Goal: Information Seeking & Learning: Learn about a topic

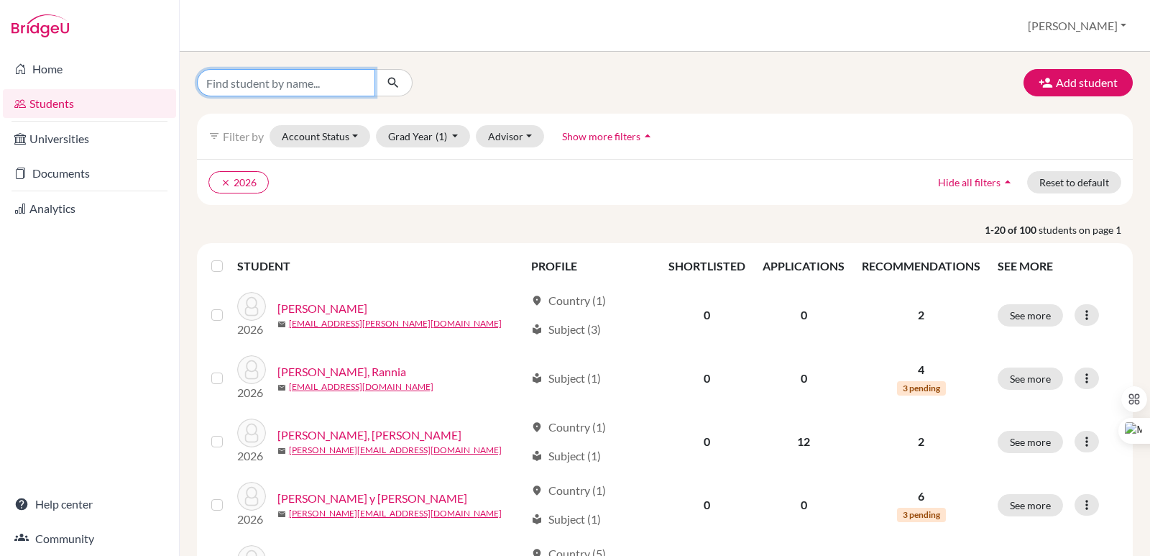
click at [336, 88] on input "Find student by name..." at bounding box center [286, 82] width 178 height 27
click at [353, 82] on input "[PERSON_NAME]" at bounding box center [286, 82] width 178 height 27
type input "[PERSON_NAME]"
click at [385, 80] on button "submit" at bounding box center [394, 82] width 38 height 27
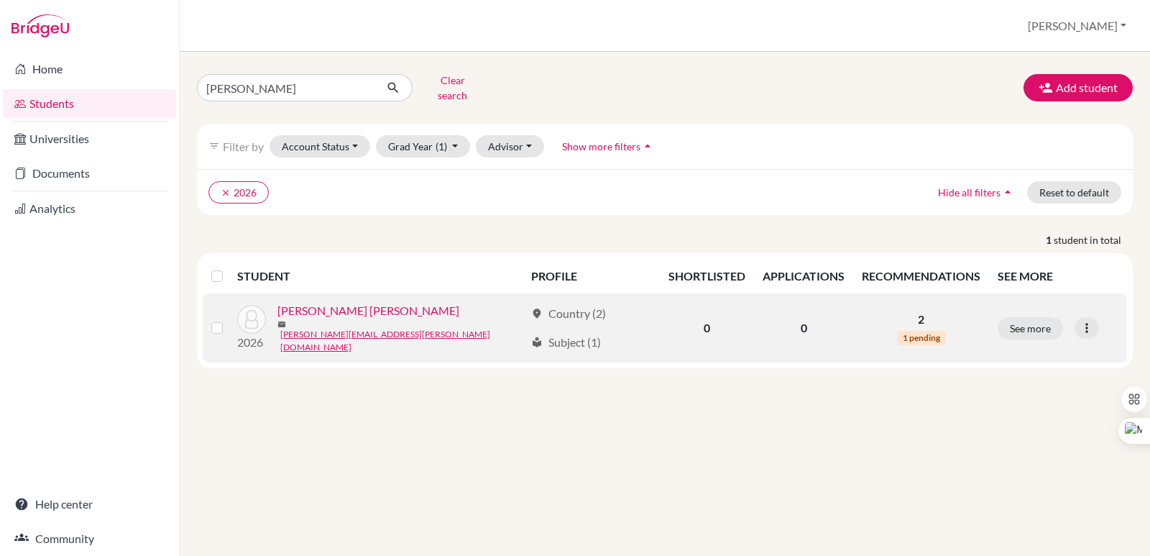
click at [382, 306] on link "[PERSON_NAME] [PERSON_NAME]" at bounding box center [369, 310] width 182 height 17
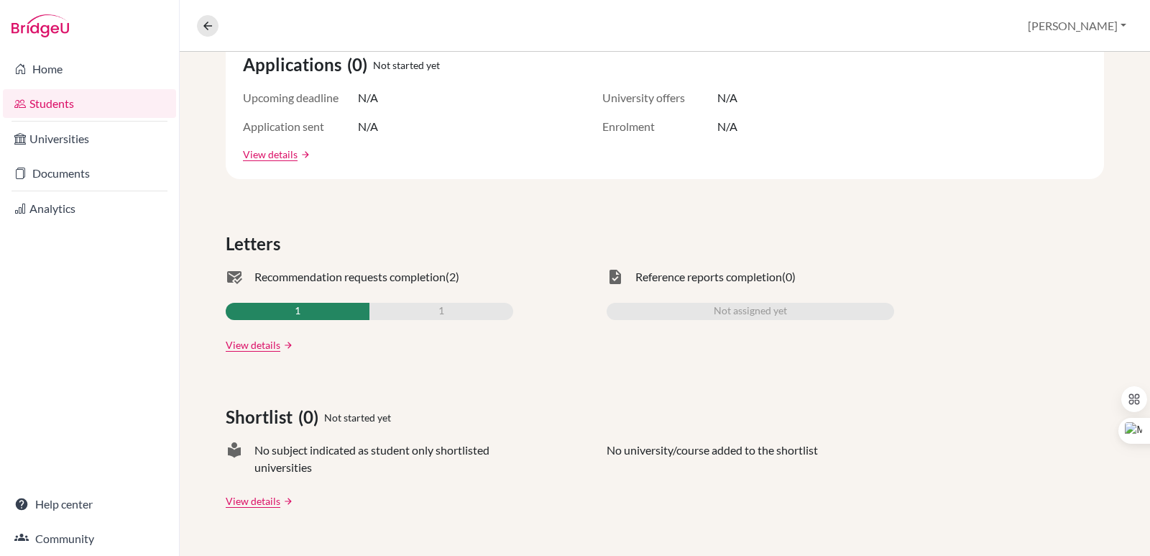
scroll to position [288, 0]
click at [257, 343] on link "View details" at bounding box center [253, 343] width 55 height 15
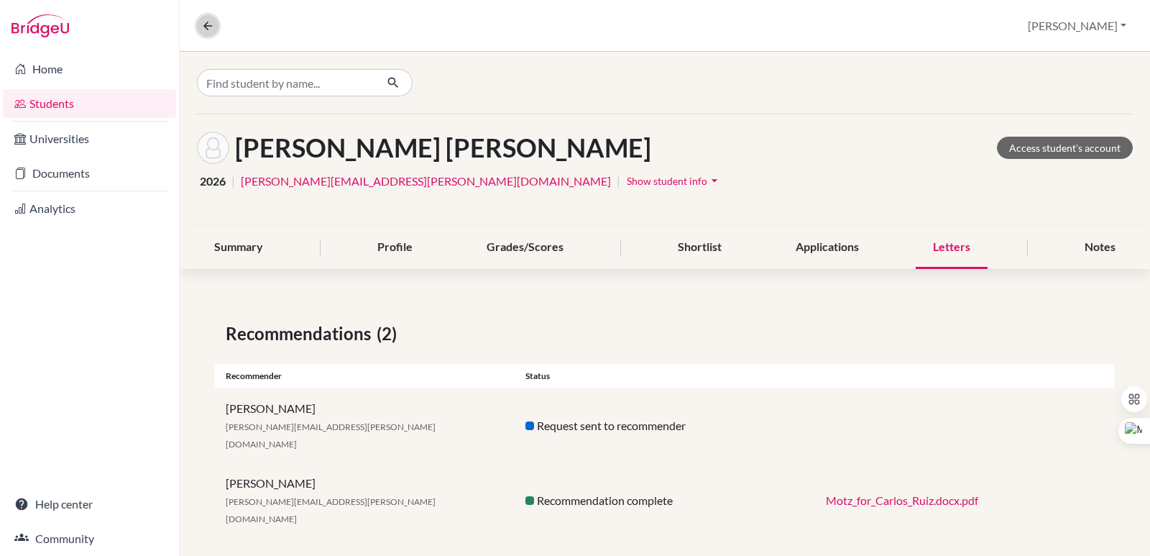
click at [210, 24] on icon at bounding box center [207, 25] width 13 height 13
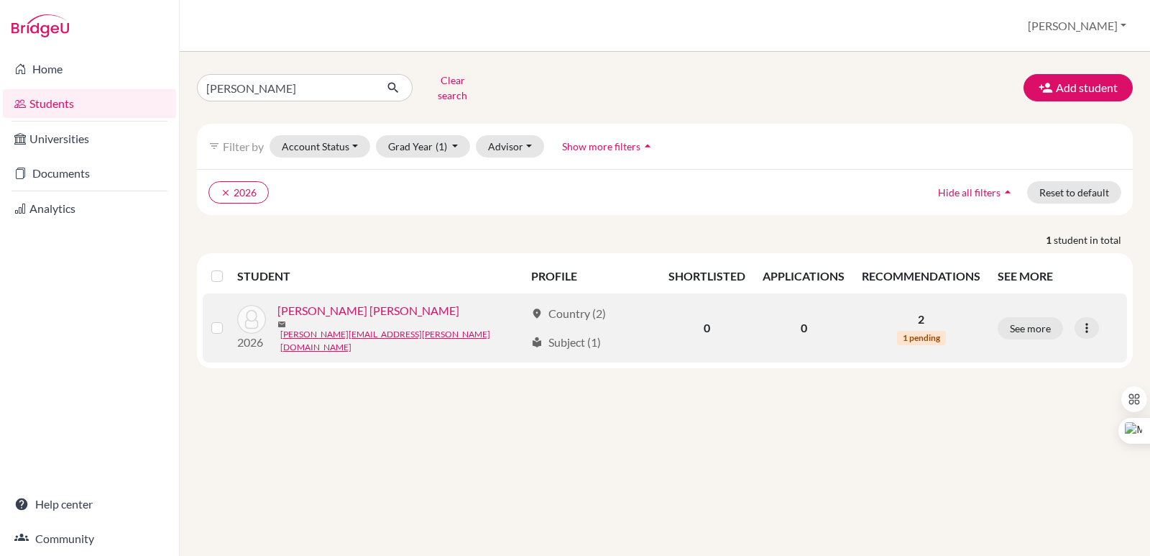
click at [398, 305] on link "[PERSON_NAME] [PERSON_NAME]" at bounding box center [369, 310] width 182 height 17
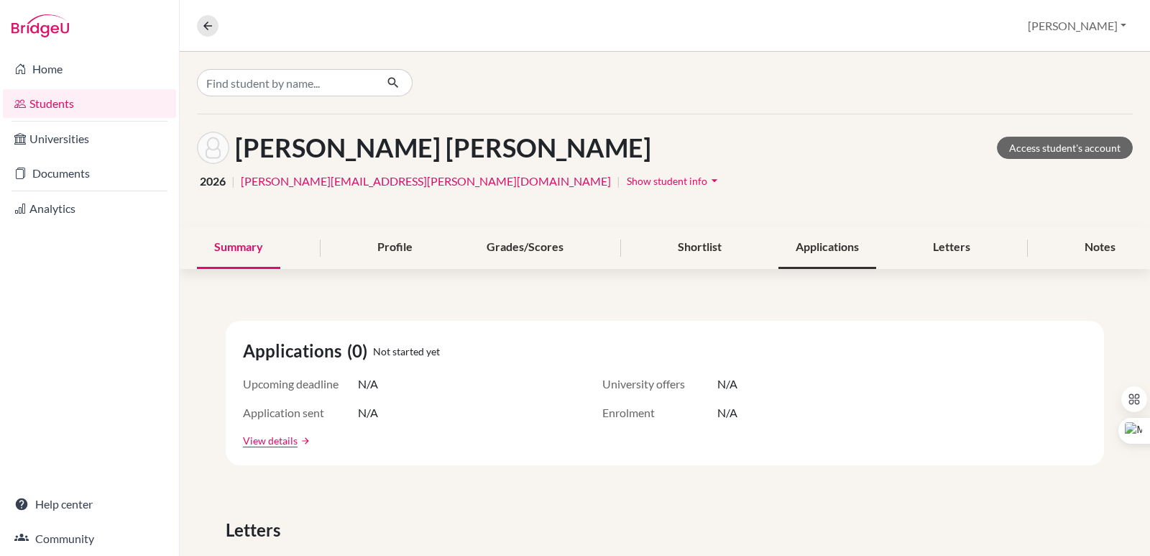
click at [818, 251] on div "Applications" at bounding box center [828, 247] width 98 height 42
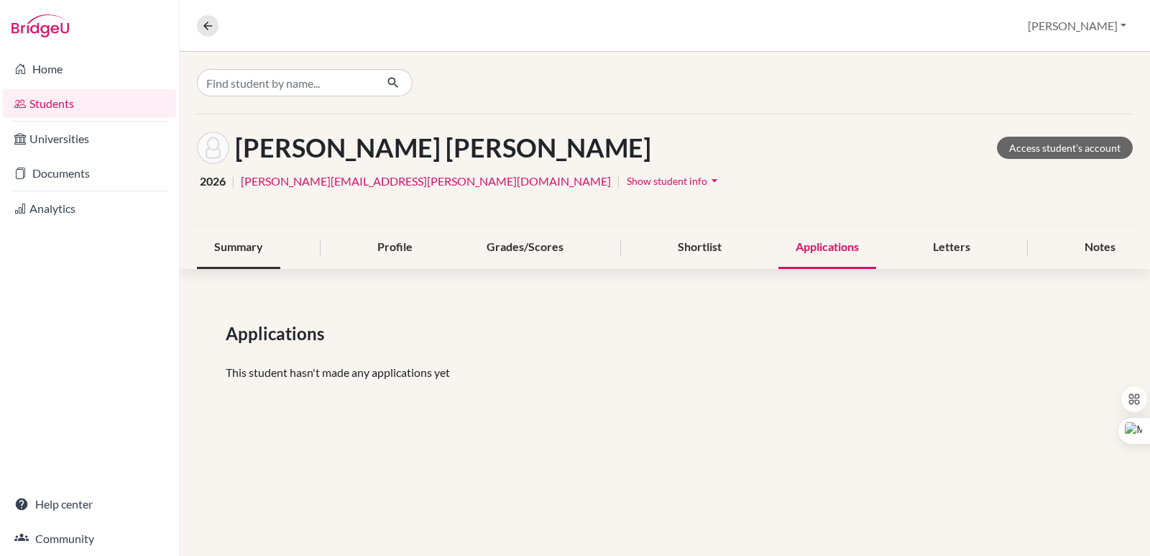
click at [269, 244] on div "Summary" at bounding box center [238, 247] width 83 height 42
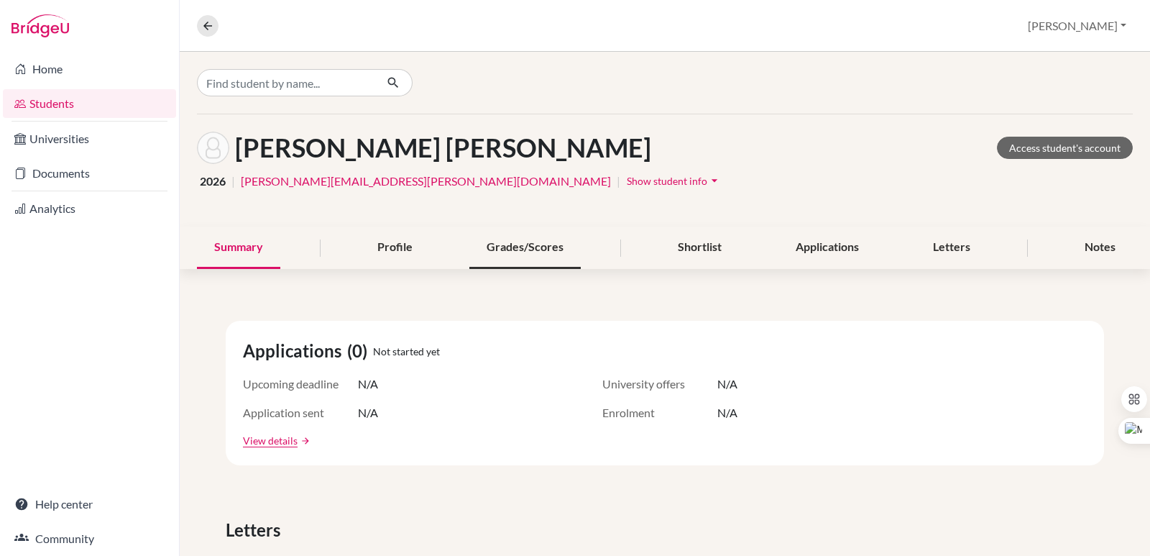
click at [559, 254] on div "Grades/Scores" at bounding box center [525, 247] width 111 height 42
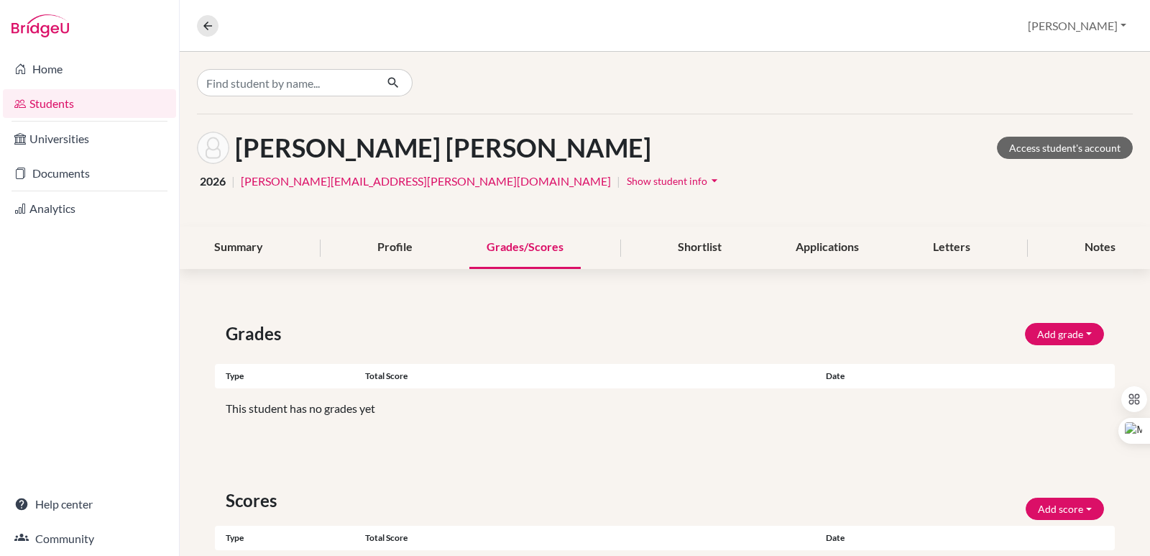
click at [540, 250] on div "Grades/Scores" at bounding box center [525, 247] width 111 height 42
click at [70, 67] on link "Home" at bounding box center [89, 69] width 173 height 29
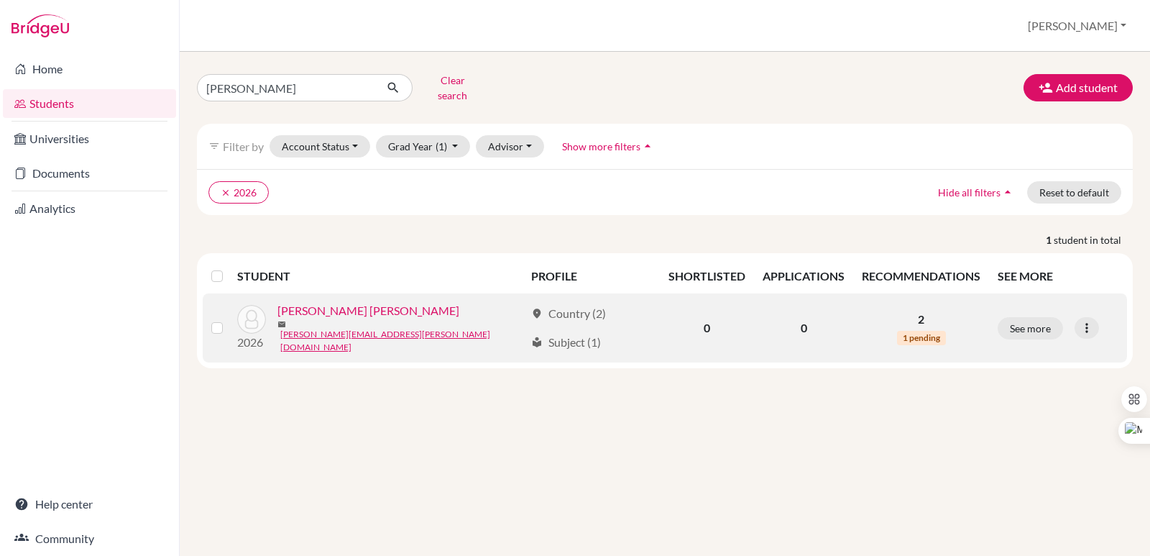
click at [372, 310] on link "[PERSON_NAME] [PERSON_NAME]" at bounding box center [369, 310] width 182 height 17
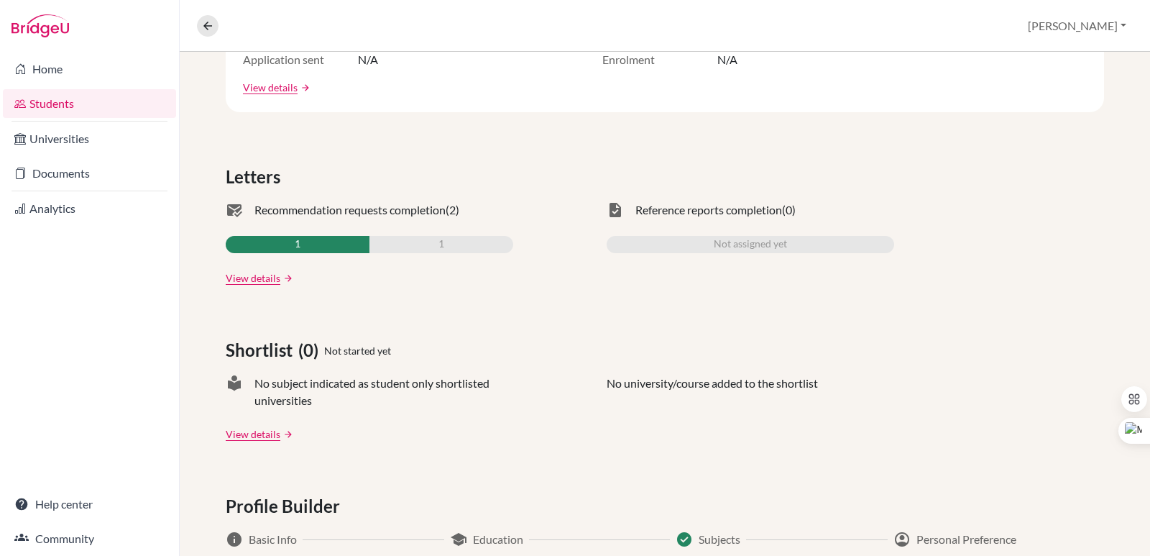
scroll to position [360, 0]
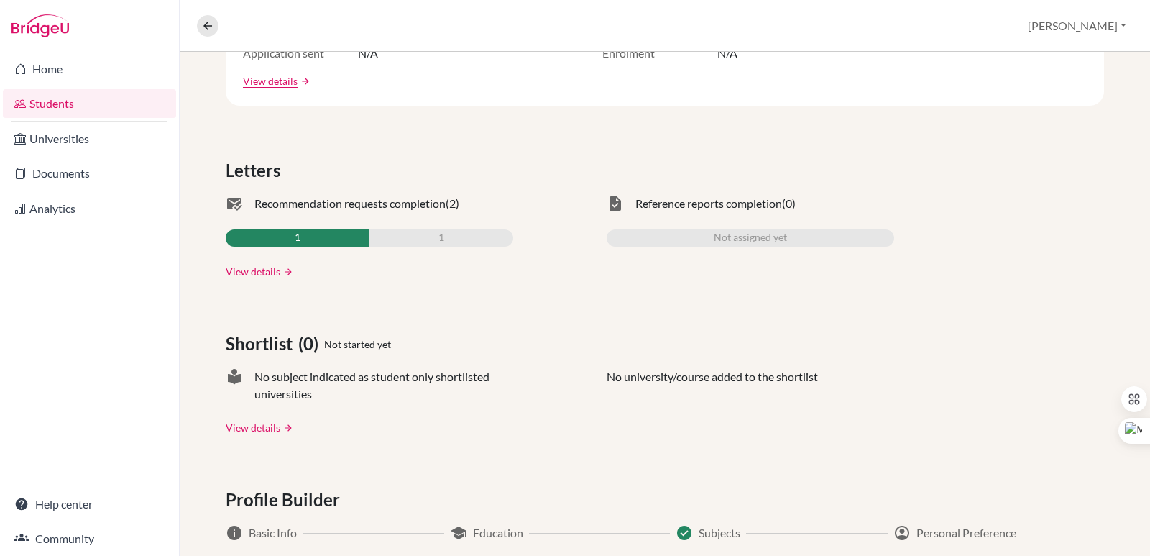
click at [276, 265] on link "View details" at bounding box center [253, 271] width 55 height 15
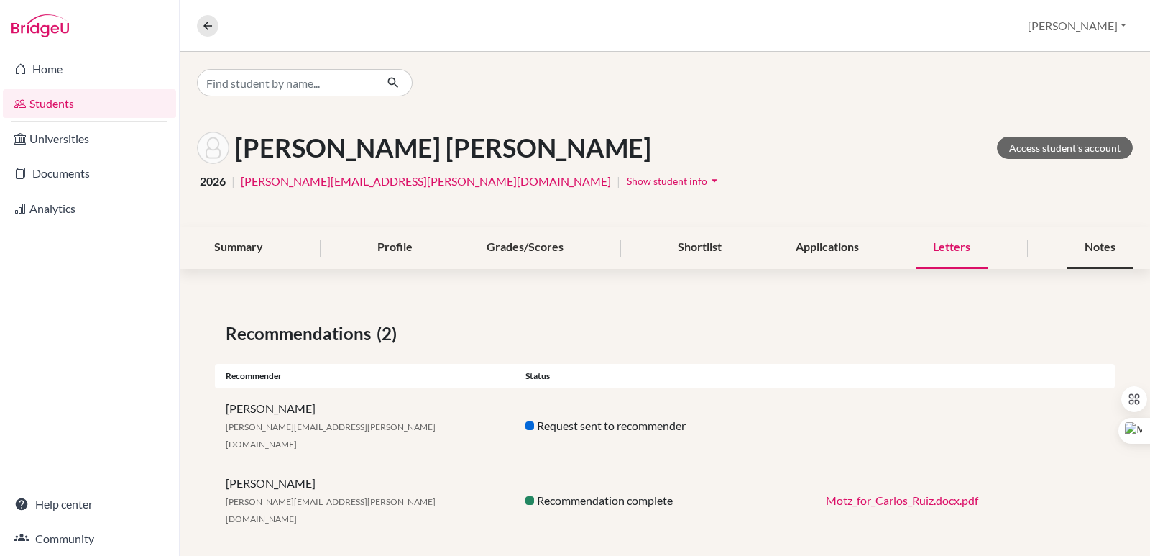
click at [1090, 242] on div "Notes" at bounding box center [1100, 247] width 65 height 42
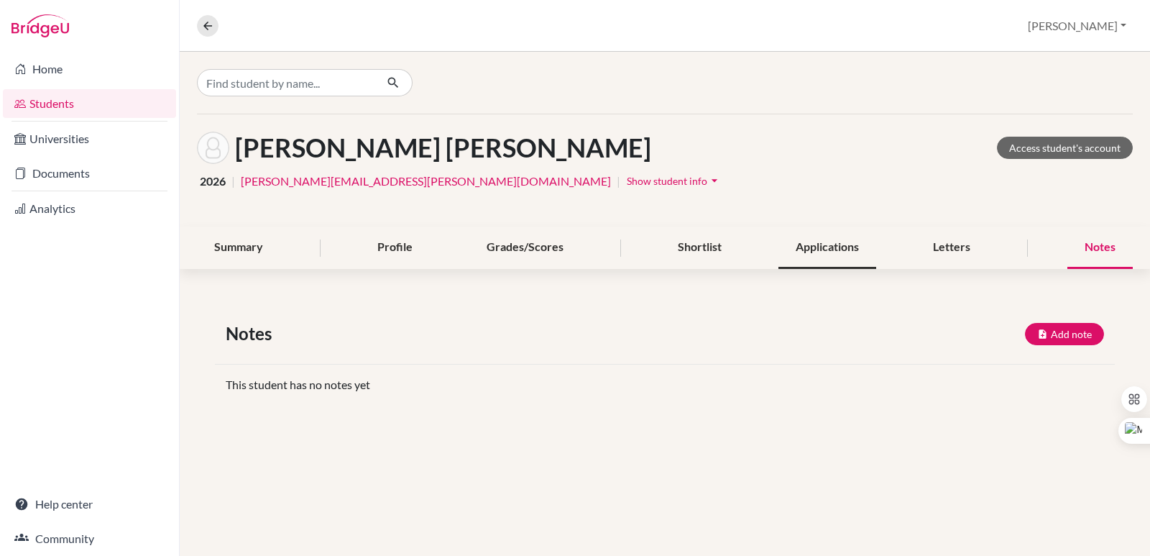
click at [853, 257] on div "Applications" at bounding box center [828, 247] width 98 height 42
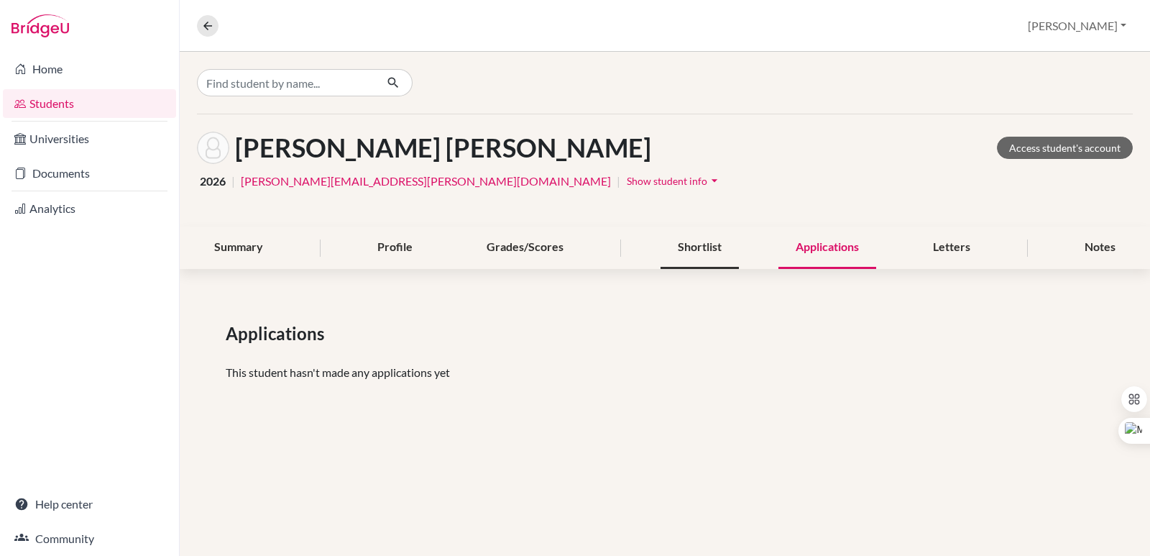
click at [712, 237] on div "Shortlist" at bounding box center [700, 247] width 78 height 42
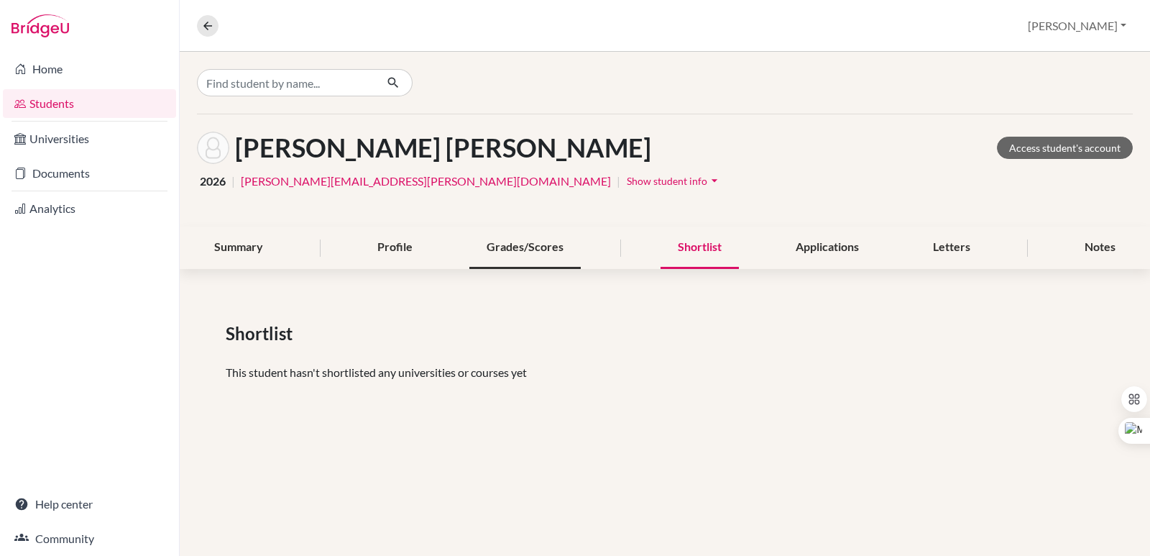
click at [546, 261] on div "Grades/Scores" at bounding box center [525, 247] width 111 height 42
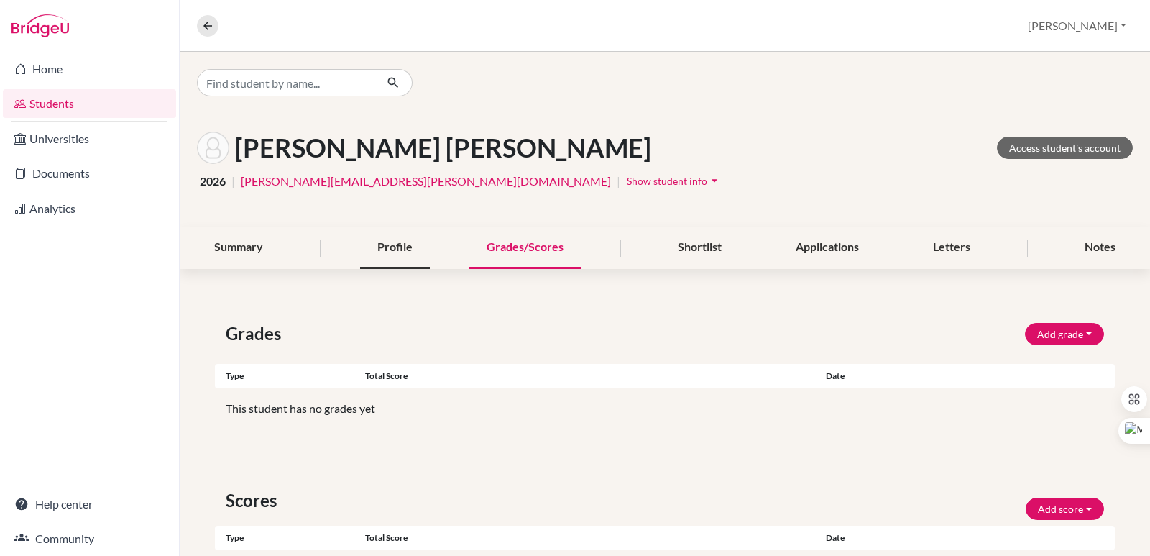
click at [406, 246] on div "Profile" at bounding box center [395, 247] width 70 height 42
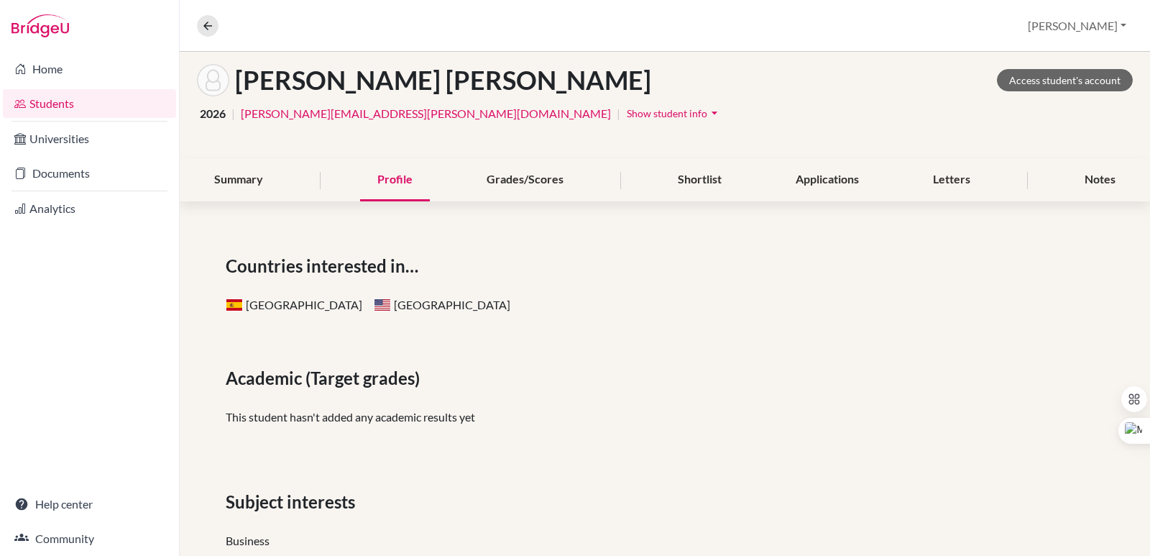
scroll to position [4, 0]
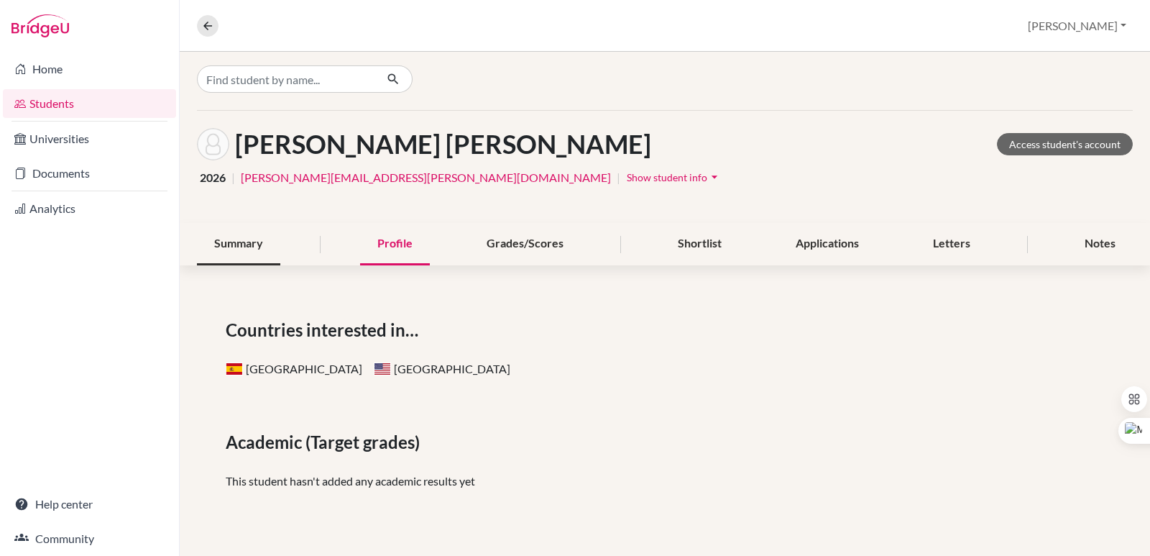
click at [245, 240] on div "Summary" at bounding box center [238, 244] width 83 height 42
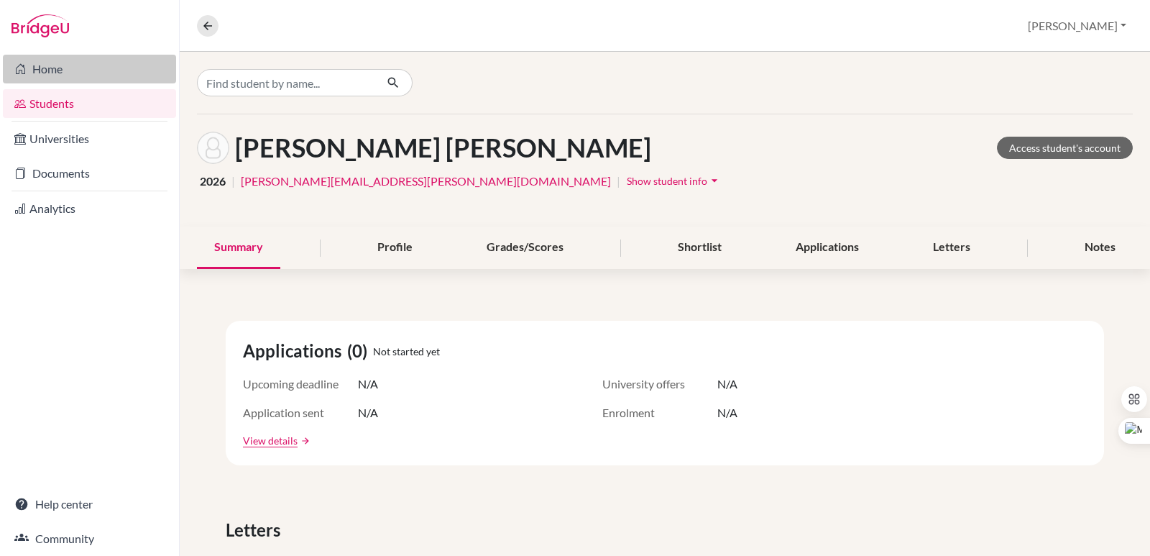
click at [42, 71] on link "Home" at bounding box center [89, 69] width 173 height 29
